Goal: Task Accomplishment & Management: Use online tool/utility

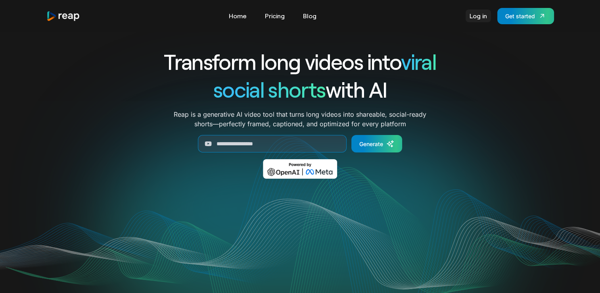
click at [481, 20] on link "Log in" at bounding box center [478, 16] width 25 height 13
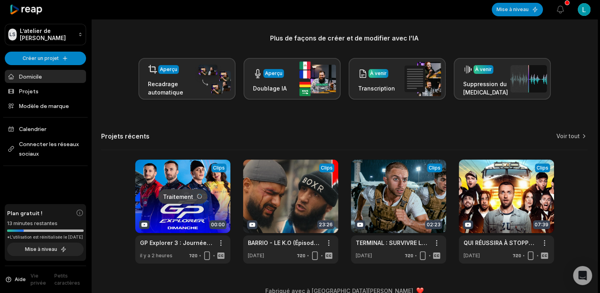
scroll to position [108, 0]
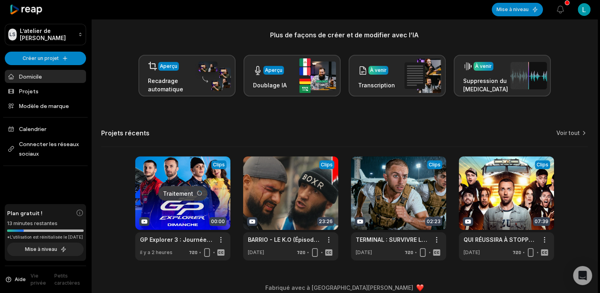
click at [188, 202] on link at bounding box center [182, 208] width 95 height 104
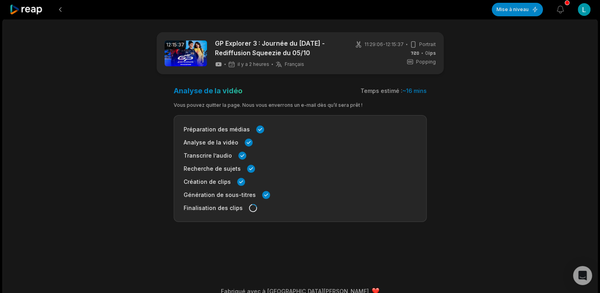
click at [232, 208] on span "Finalisation des clips" at bounding box center [213, 207] width 59 height 8
